Goal: Browse casually

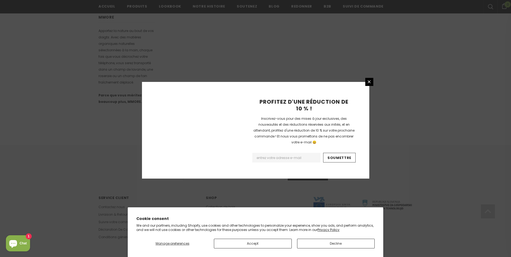
scroll to position [306, 0]
